Goal: Answer question/provide support: Share knowledge or assist other users

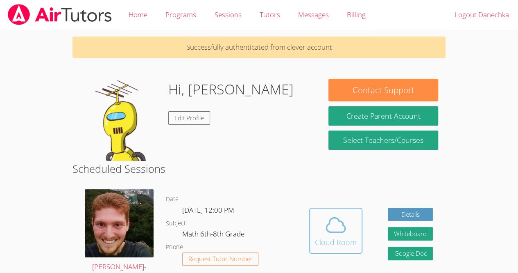
click at [336, 235] on icon at bounding box center [336, 224] width 23 height 23
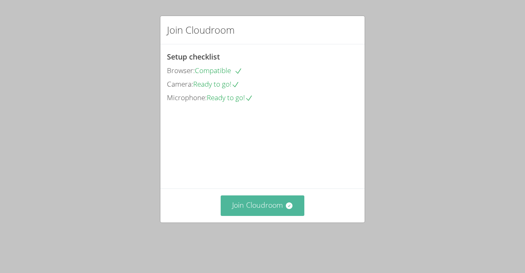
click at [252, 215] on button "Join Cloudroom" at bounding box center [263, 205] width 84 height 20
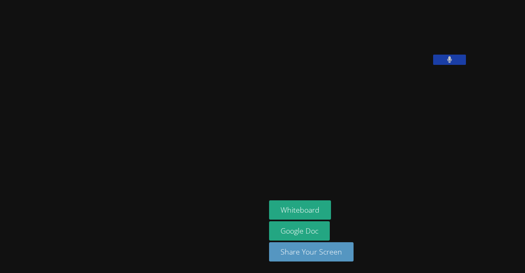
click at [521, 141] on div "Danechka [PERSON_NAME] Whiteboard Google Doc Share Your Screen" at bounding box center [262, 136] width 525 height 273
drag, startPoint x: 521, startPoint y: 141, endPoint x: 252, endPoint y: 222, distance: 280.7
click at [269, 222] on link "Google Doc" at bounding box center [299, 230] width 61 height 19
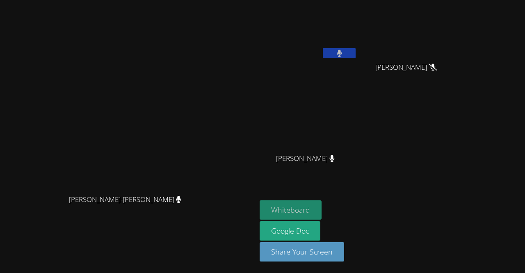
click at [321, 214] on button "Whiteboard" at bounding box center [290, 209] width 62 height 19
click at [343, 53] on icon at bounding box center [339, 53] width 9 height 7
click at [341, 53] on icon at bounding box center [338, 53] width 5 height 7
click at [357, 24] on video at bounding box center [308, 30] width 98 height 55
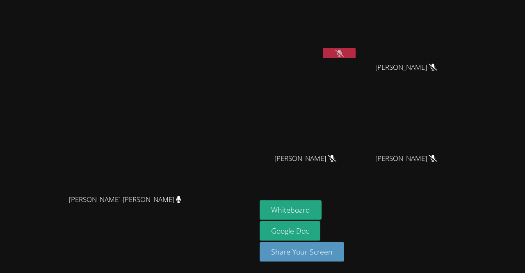
click at [357, 37] on video at bounding box center [308, 30] width 98 height 55
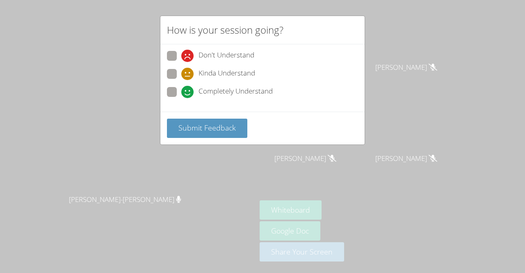
click at [184, 96] on icon at bounding box center [187, 92] width 12 height 12
click at [184, 94] on input "Completely Understand" at bounding box center [184, 90] width 7 height 7
radio input "true"
click at [208, 140] on div "Submit Feedback" at bounding box center [262, 127] width 204 height 33
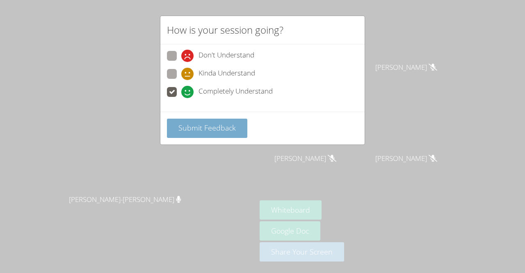
click at [225, 128] on span "Submit Feedback" at bounding box center [206, 128] width 57 height 10
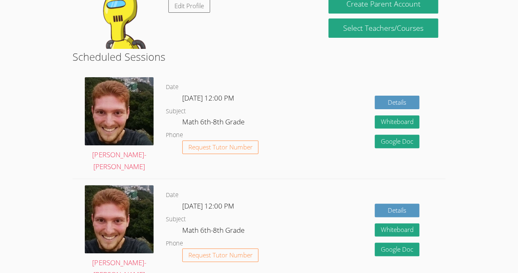
scroll to position [322, 0]
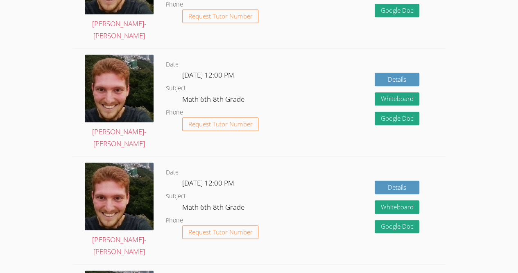
click at [334, 220] on div "Details Whiteboard Hidden Google Doc" at bounding box center [371, 209] width 149 height 107
